Goal: Navigation & Orientation: Go to known website

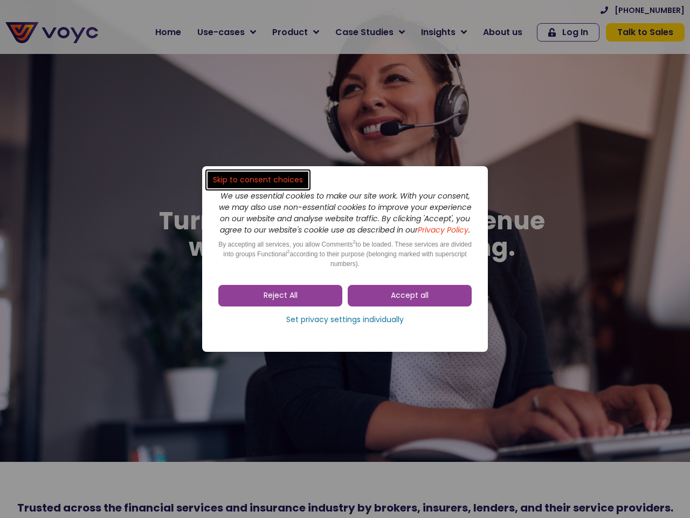
click at [410, 301] on span "Accept all" at bounding box center [410, 295] width 38 height 11
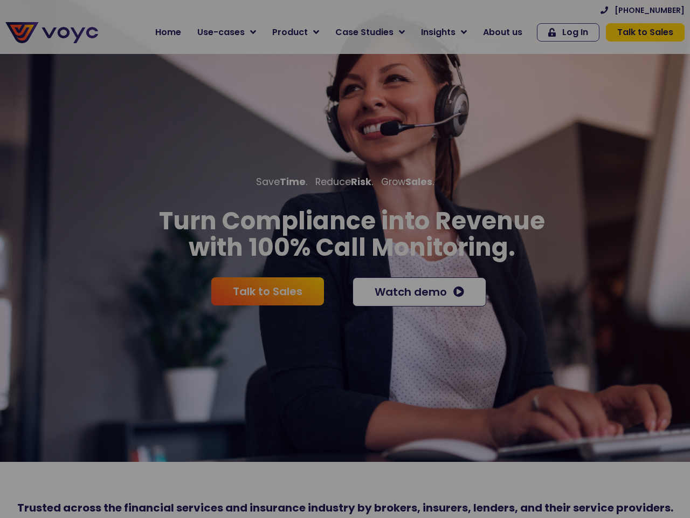
click at [280, 301] on div at bounding box center [345, 259] width 690 height 518
click at [345, 325] on div at bounding box center [345, 325] width 690 height 27
